Goal: Book appointment/travel/reservation

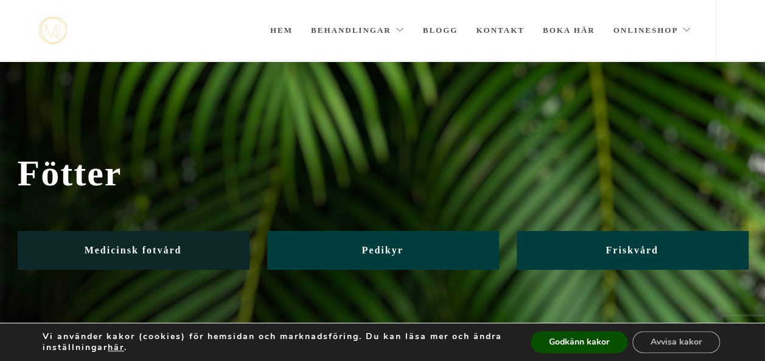
click at [150, 248] on span "Medicinsk fotvård" at bounding box center [133, 250] width 97 height 10
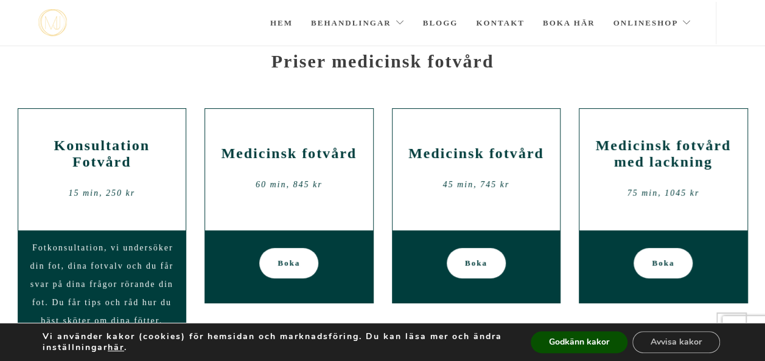
scroll to position [101, 0]
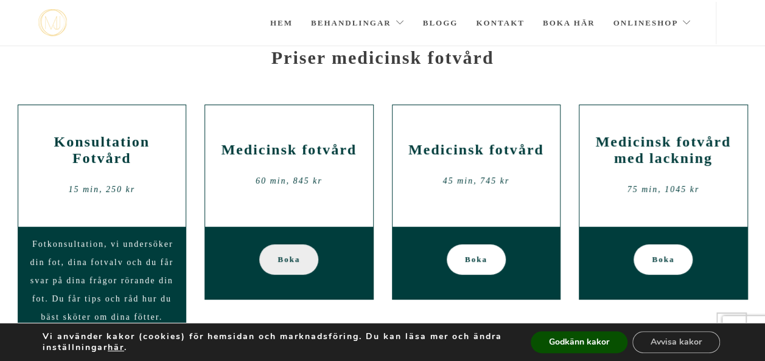
click at [292, 261] on span "Boka" at bounding box center [289, 260] width 23 height 30
